Goal: Check status: Check status

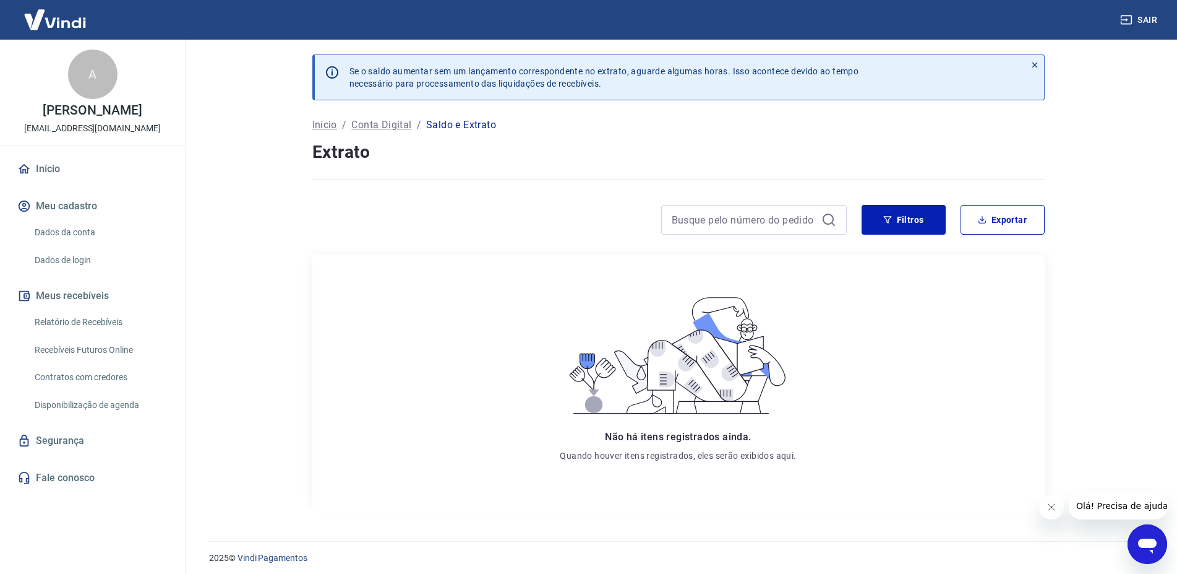
click at [61, 234] on link "Dados da conta" at bounding box center [100, 232] width 140 height 25
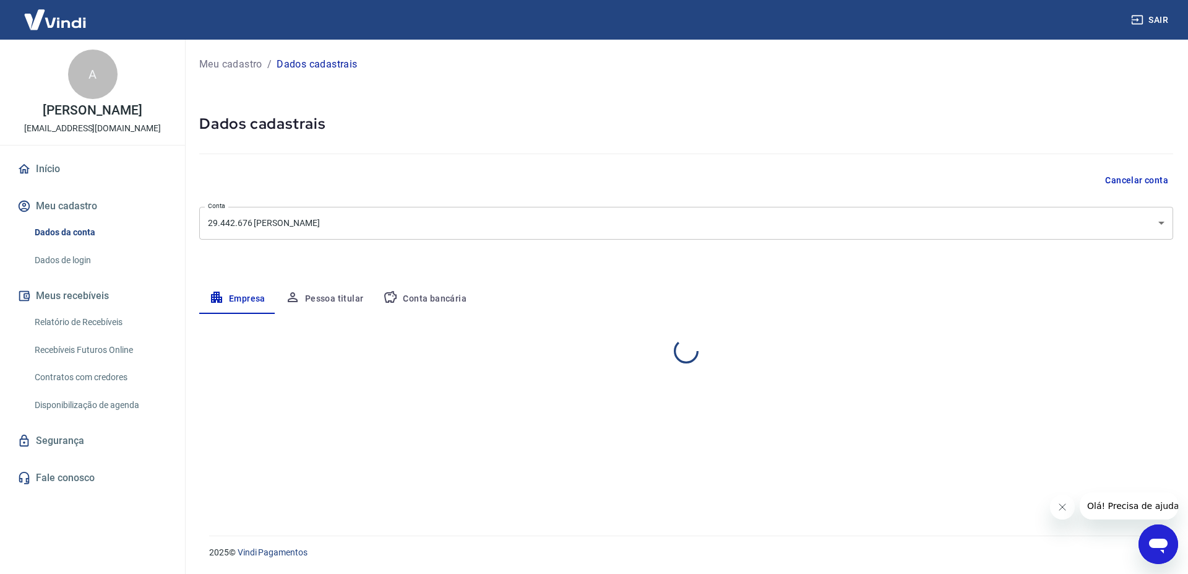
select select "RJ"
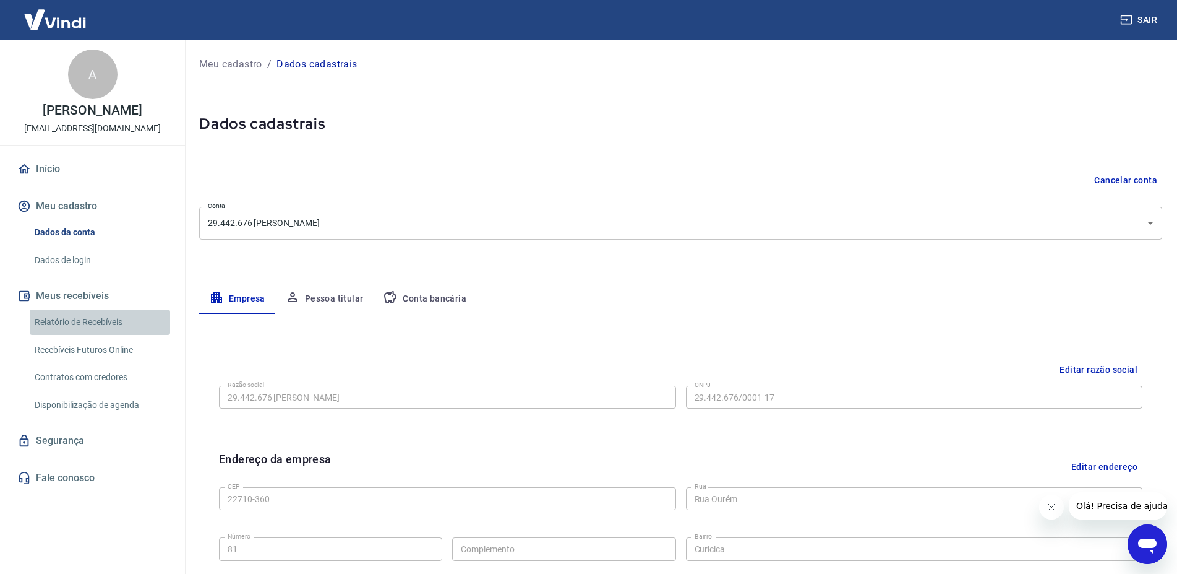
click at [67, 322] on link "Relatório de Recebíveis" at bounding box center [100, 321] width 140 height 25
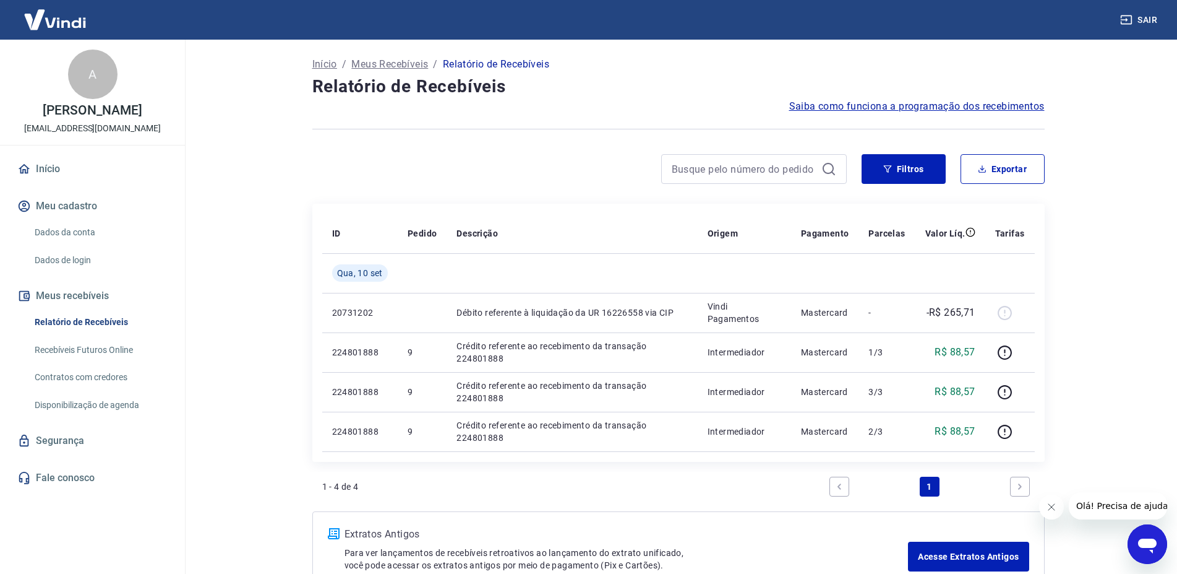
click at [85, 347] on link "Recebíveis Futuros Online" at bounding box center [100, 349] width 140 height 25
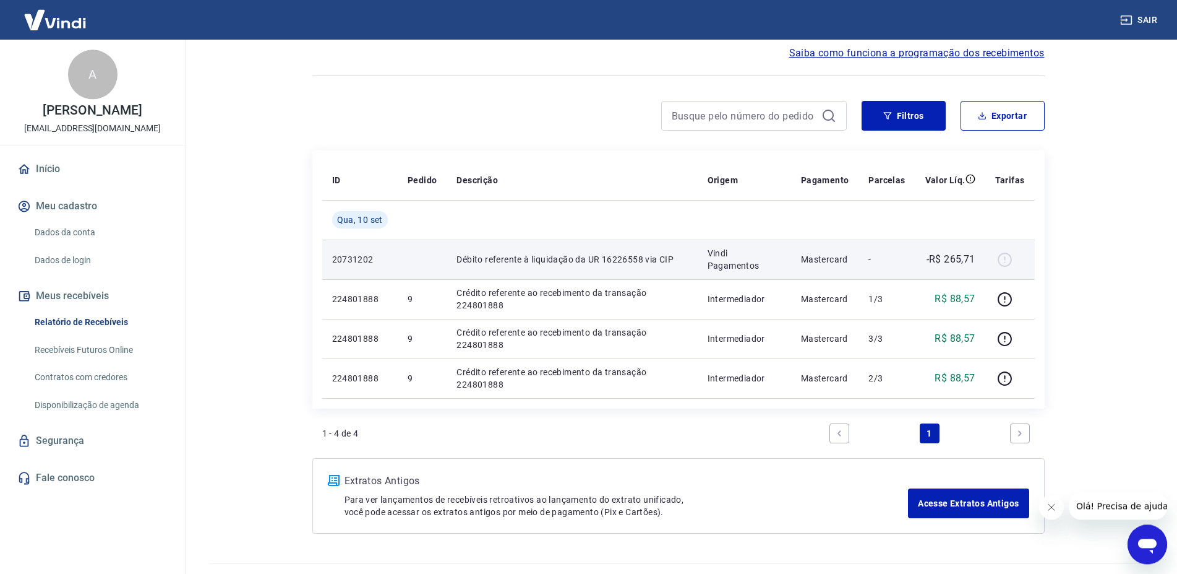
scroll to position [81, 0]
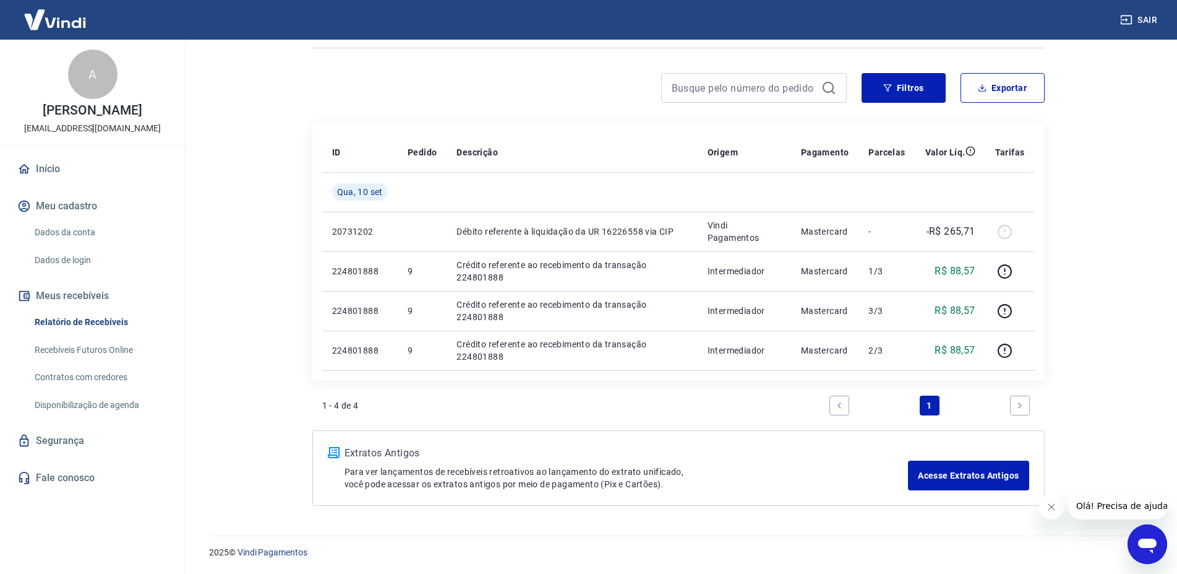
click at [1019, 405] on icon "Next page" at bounding box center [1020, 405] width 9 height 9
click at [834, 406] on link "Previous page" at bounding box center [840, 405] width 20 height 20
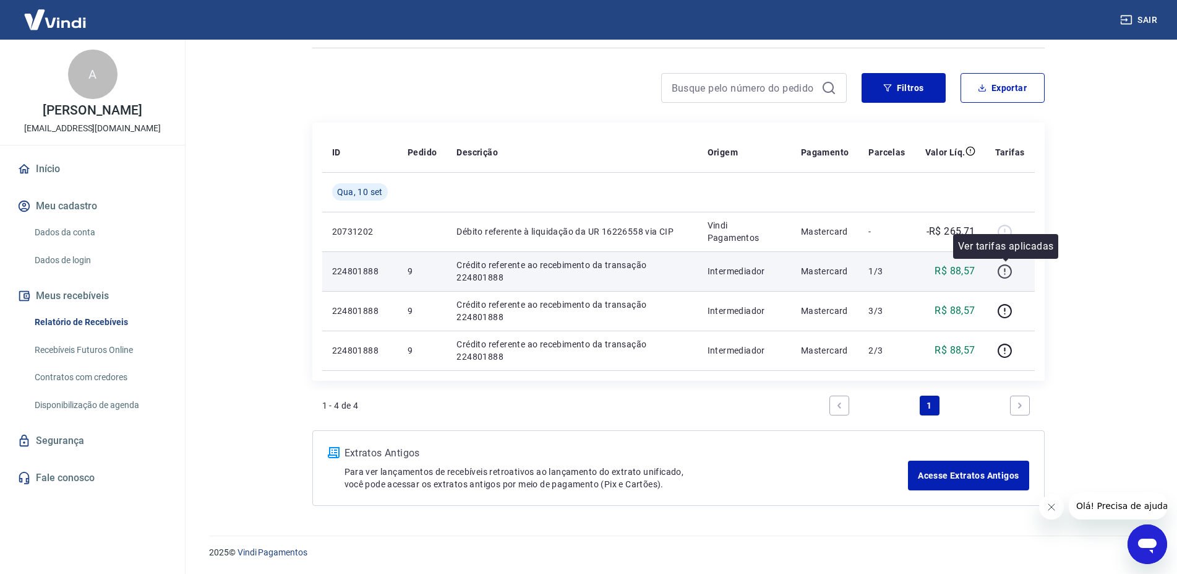
click at [1006, 275] on icon "button" at bounding box center [1004, 271] width 15 height 15
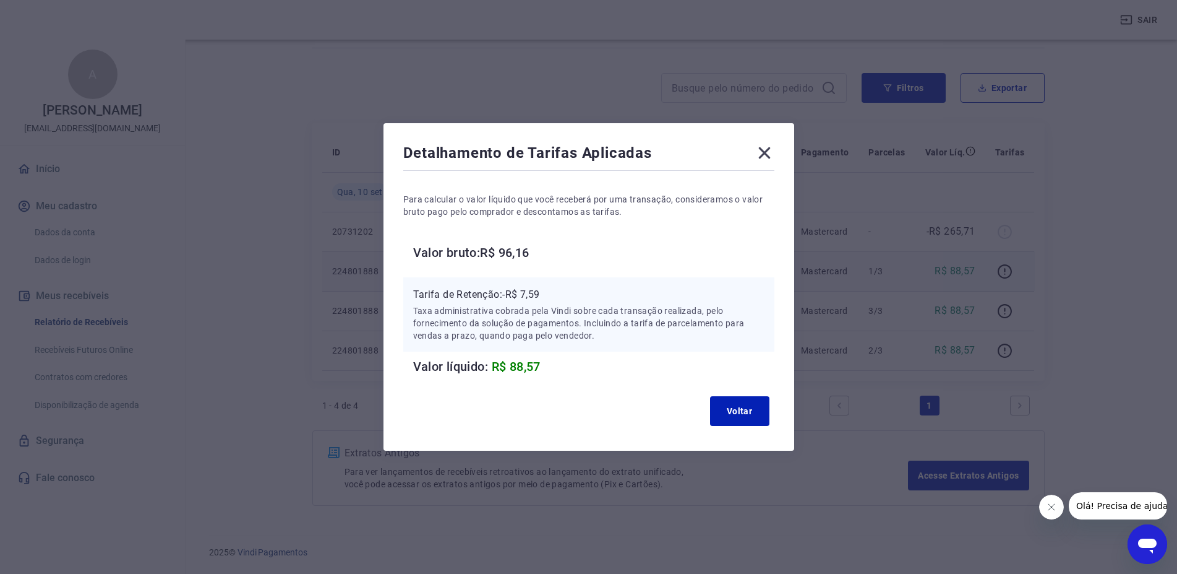
click at [768, 154] on icon at bounding box center [765, 153] width 12 height 12
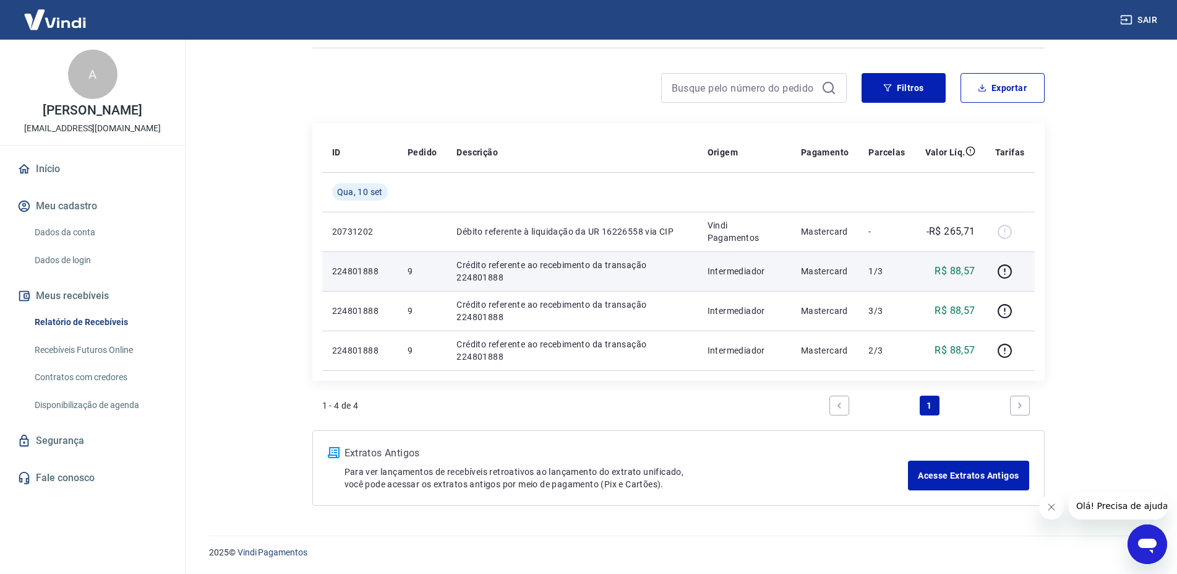
click at [54, 385] on link "Contratos com credores" at bounding box center [100, 376] width 140 height 25
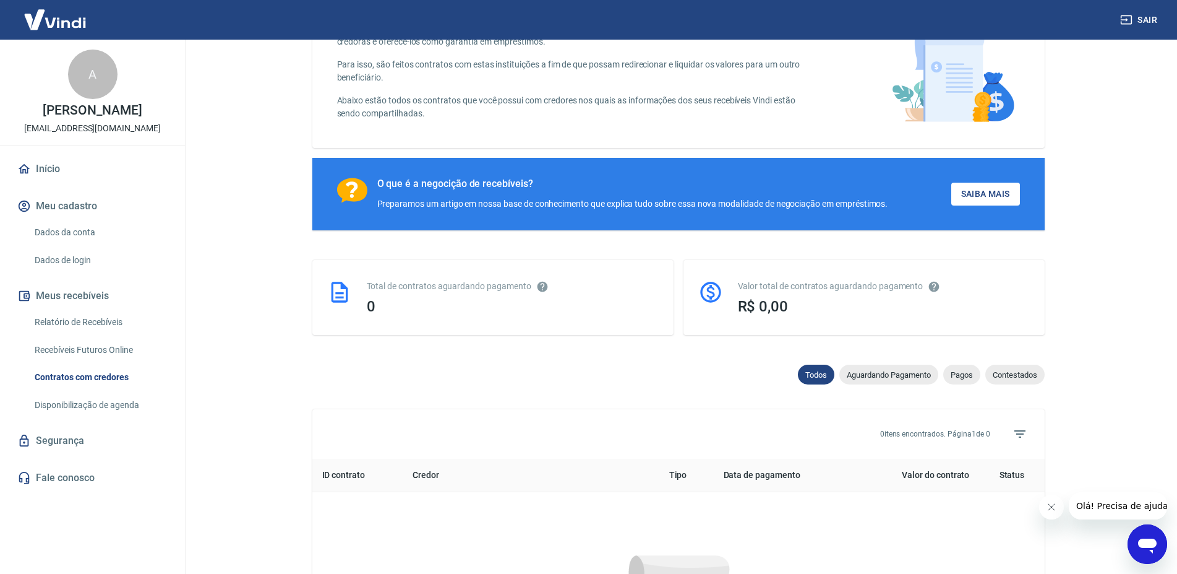
scroll to position [449, 0]
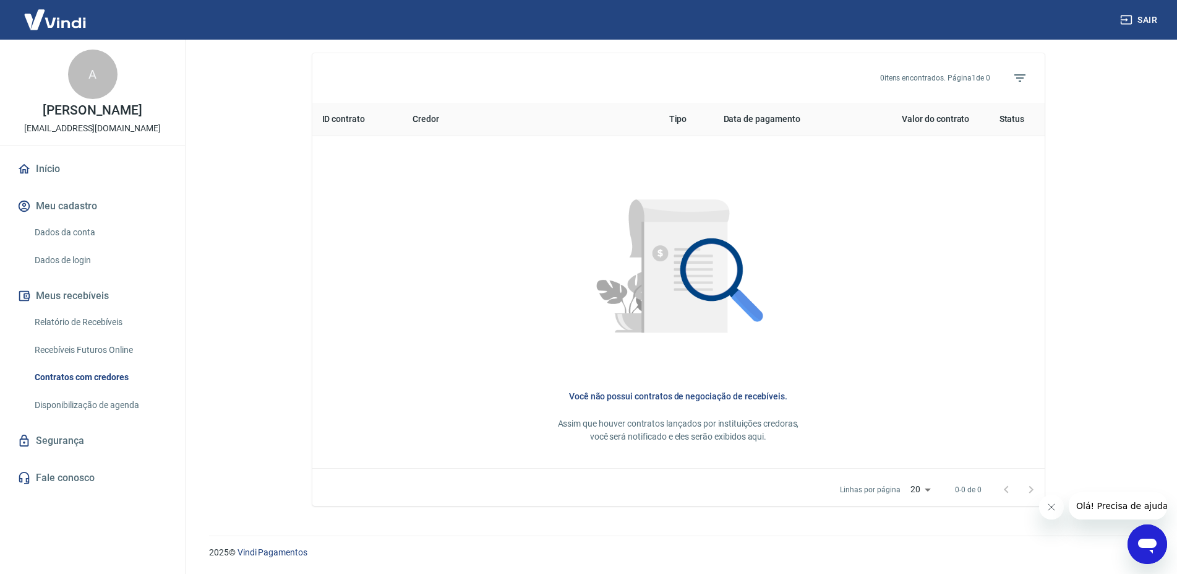
click at [119, 411] on link "Disponibilização de agenda" at bounding box center [100, 404] width 140 height 25
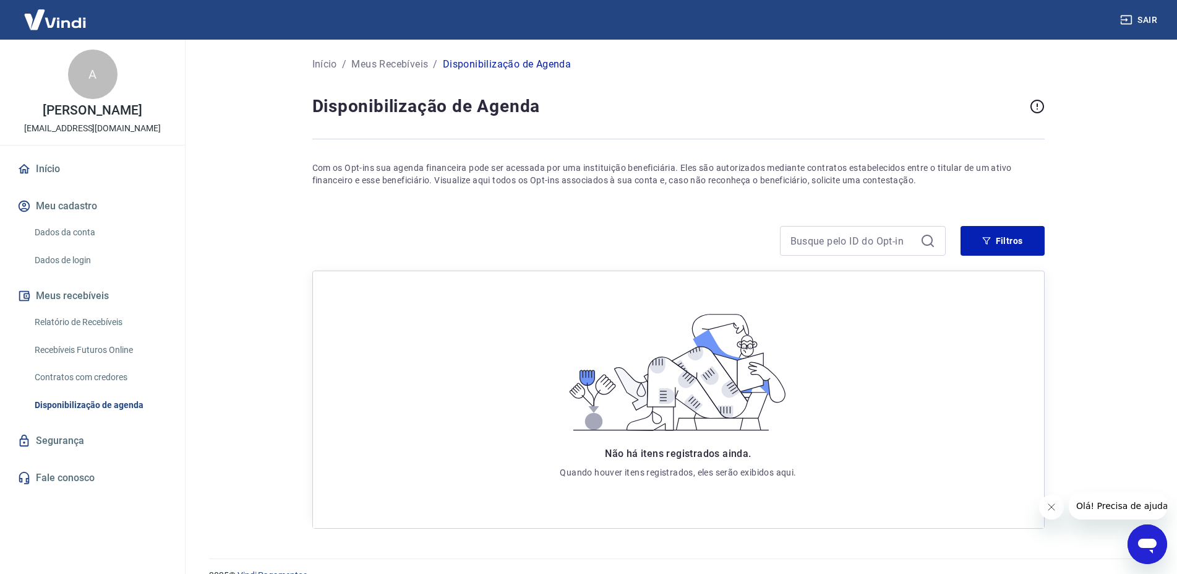
click at [72, 331] on link "Relatório de Recebíveis" at bounding box center [100, 321] width 140 height 25
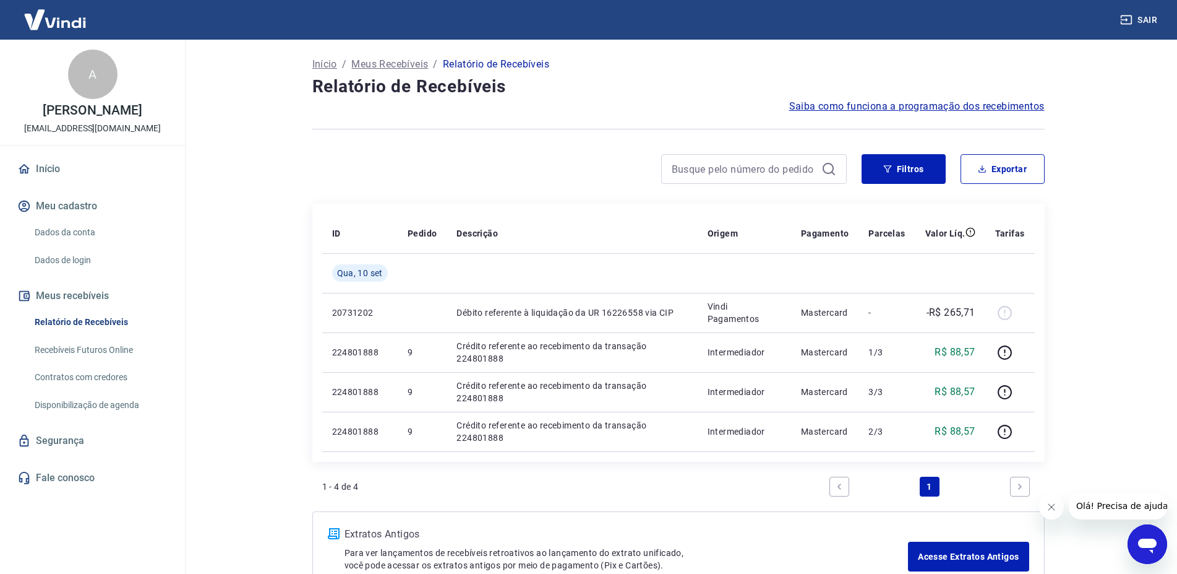
click at [77, 294] on button "Meus recebíveis" at bounding box center [92, 295] width 155 height 27
click at [893, 111] on span "Saiba como funciona a programação dos recebimentos" at bounding box center [918, 106] width 256 height 15
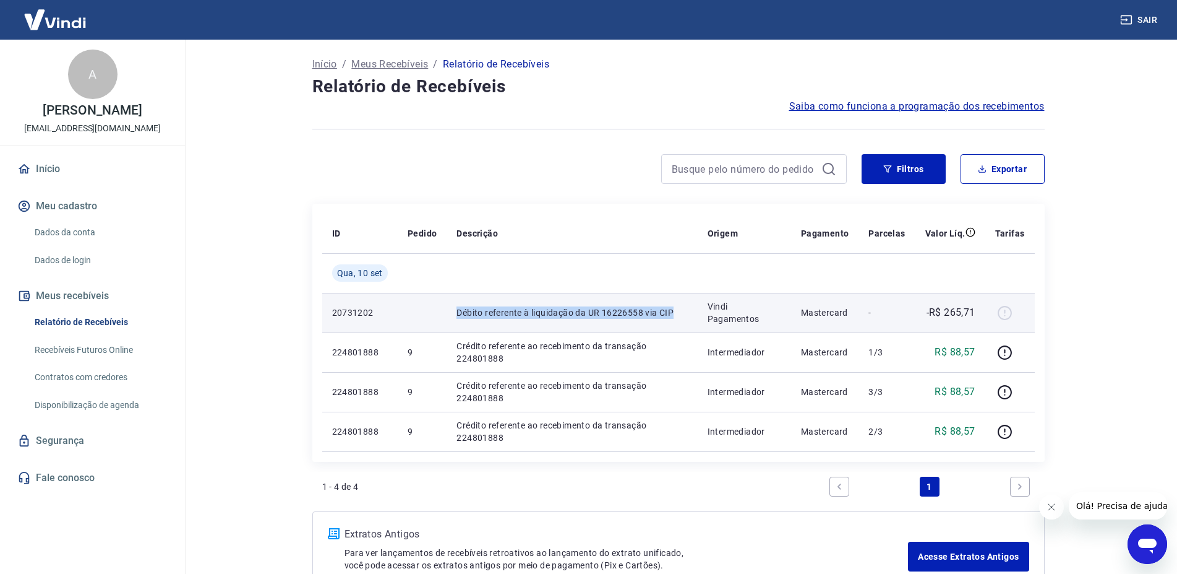
drag, startPoint x: 454, startPoint y: 314, endPoint x: 678, endPoint y: 312, distance: 224.0
click at [678, 312] on td "Débito referente à liquidação da UR 16226558 via CIP" at bounding box center [572, 313] width 251 height 40
click at [345, 311] on p "20731202" at bounding box center [360, 312] width 56 height 12
click at [442, 309] on td at bounding box center [422, 313] width 49 height 40
